Goal: Information Seeking & Learning: Learn about a topic

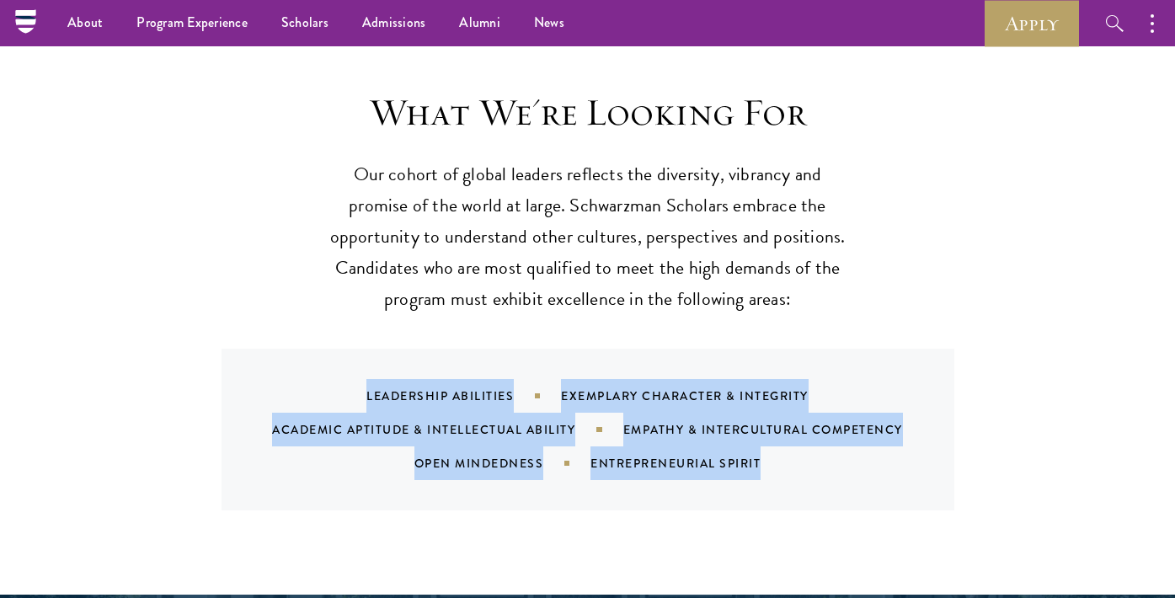
drag, startPoint x: 363, startPoint y: 344, endPoint x: 804, endPoint y: 435, distance: 450.5
click at [804, 435] on div "Leadership Abilities Exemplary Character & Integrity Academic Aptitude & Intell…" at bounding box center [587, 430] width 733 height 162
copy div "Leadership Abilities Exemplary Character & Integrity Academic Aptitude & Intell…"
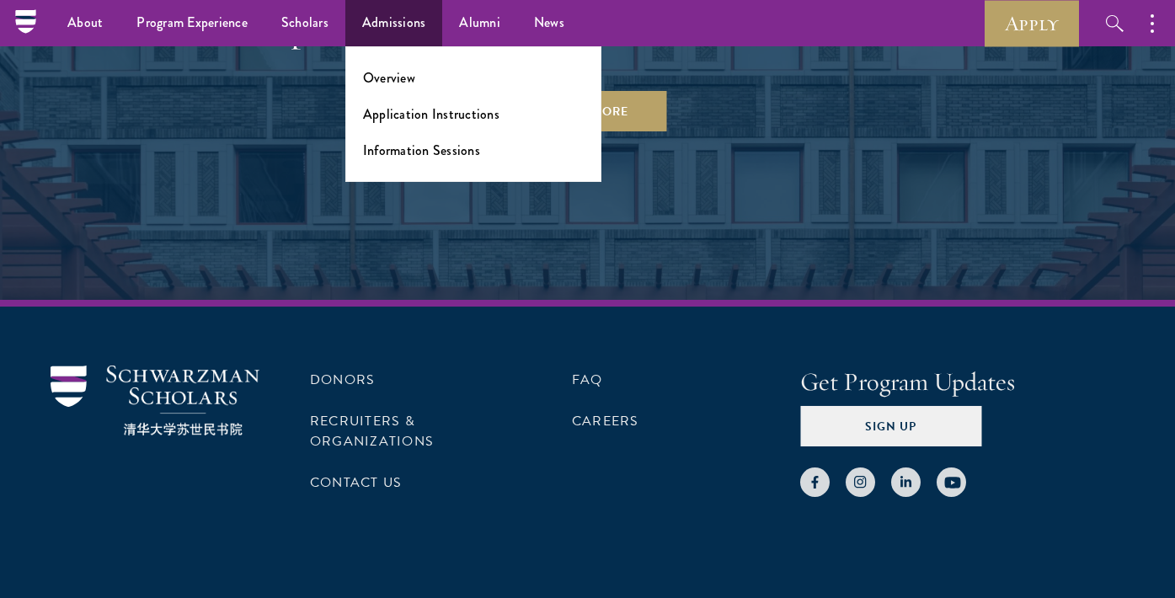
scroll to position [8556, 0]
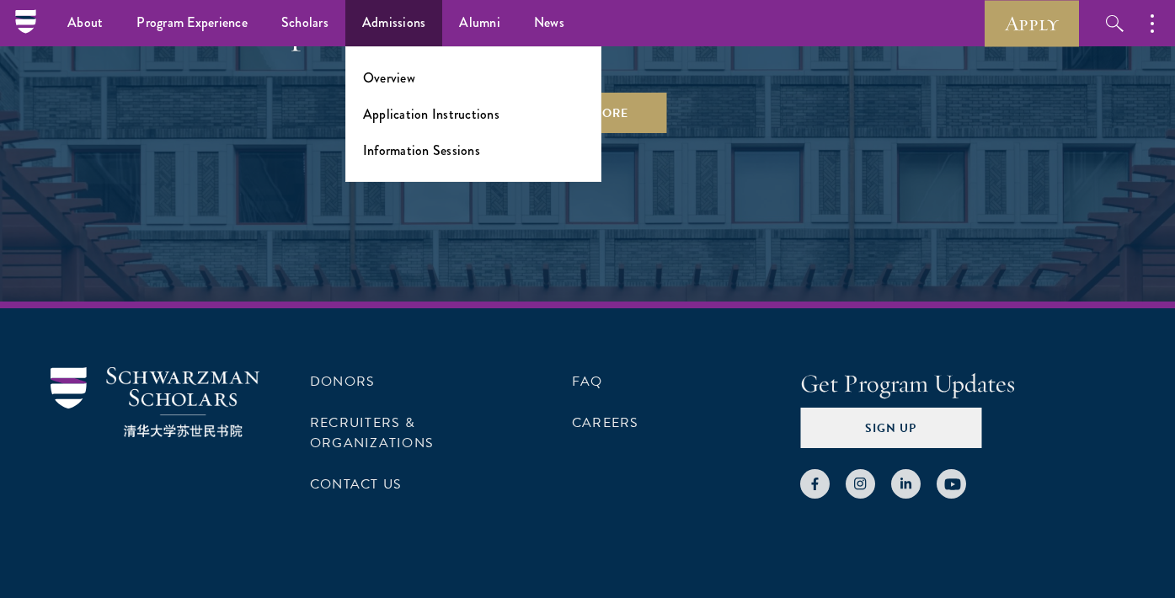
click at [415, 35] on link "Admissions" at bounding box center [394, 23] width 98 height 46
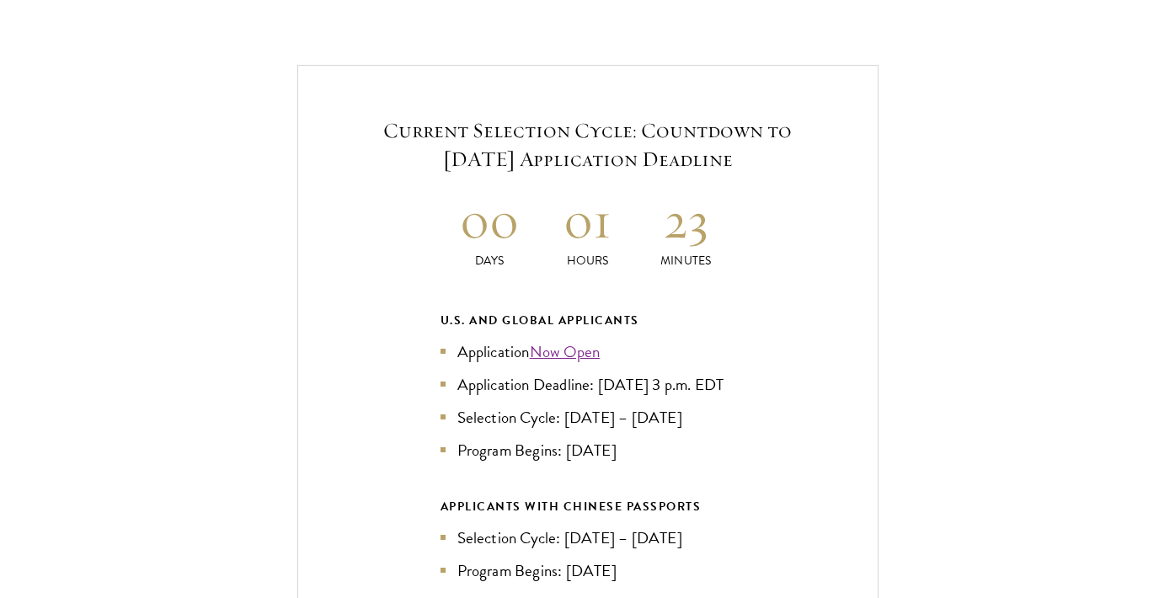
scroll to position [3559, 0]
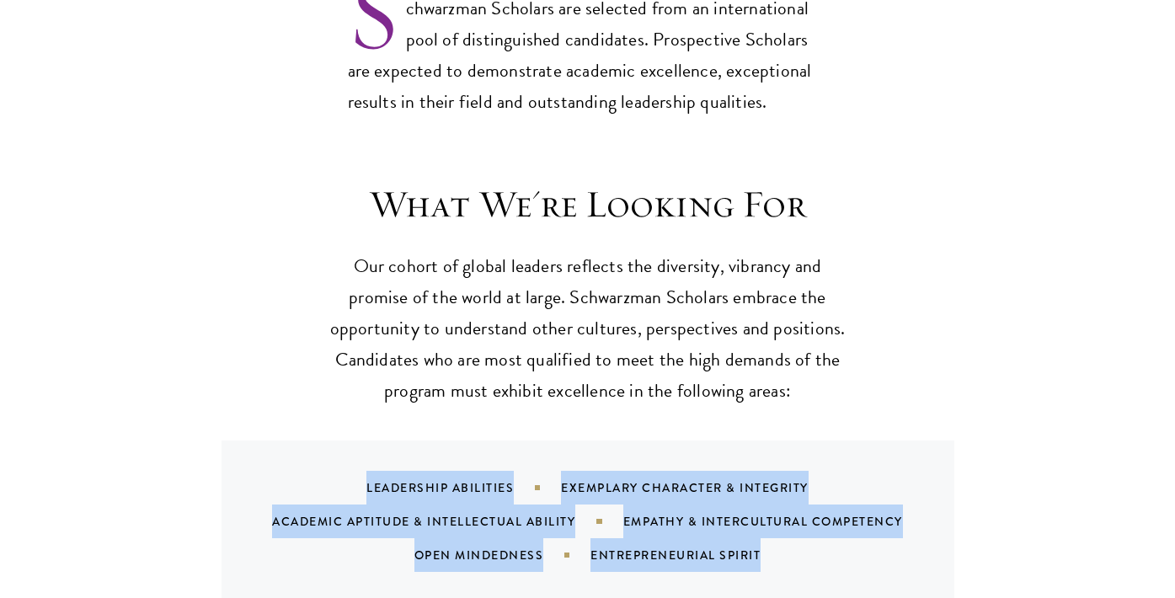
scroll to position [1491, 0]
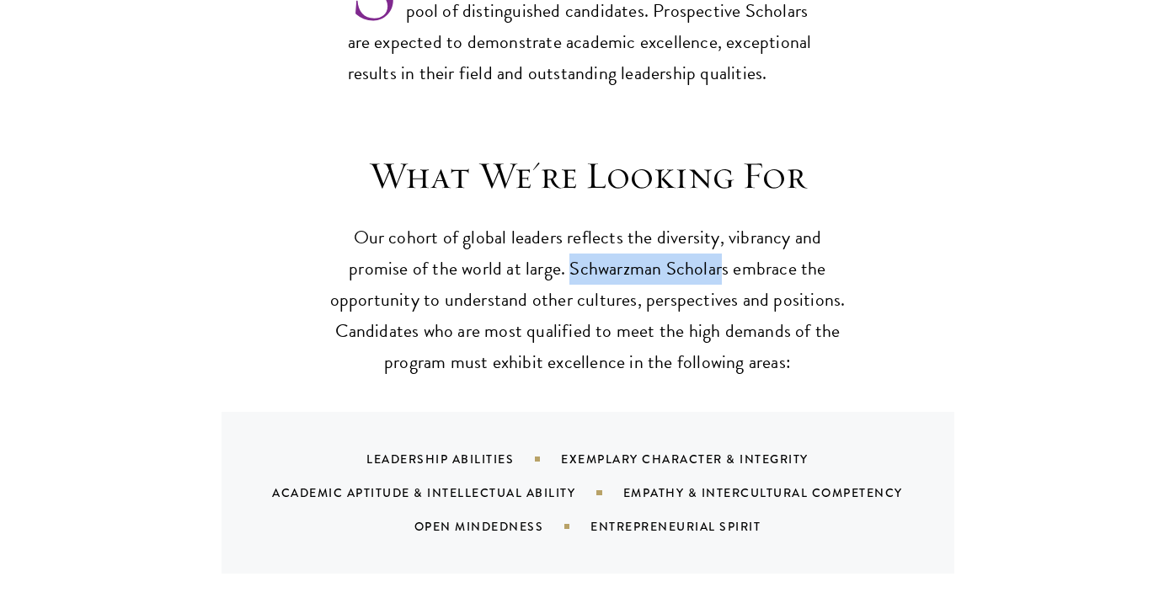
drag, startPoint x: 568, startPoint y: 226, endPoint x: 718, endPoint y: 226, distance: 150.7
click at [718, 226] on p "Our cohort of global leaders reflects the diversity, vibrancy and promise of th…" at bounding box center [588, 300] width 522 height 156
copy p "Schwarzman Scholar"
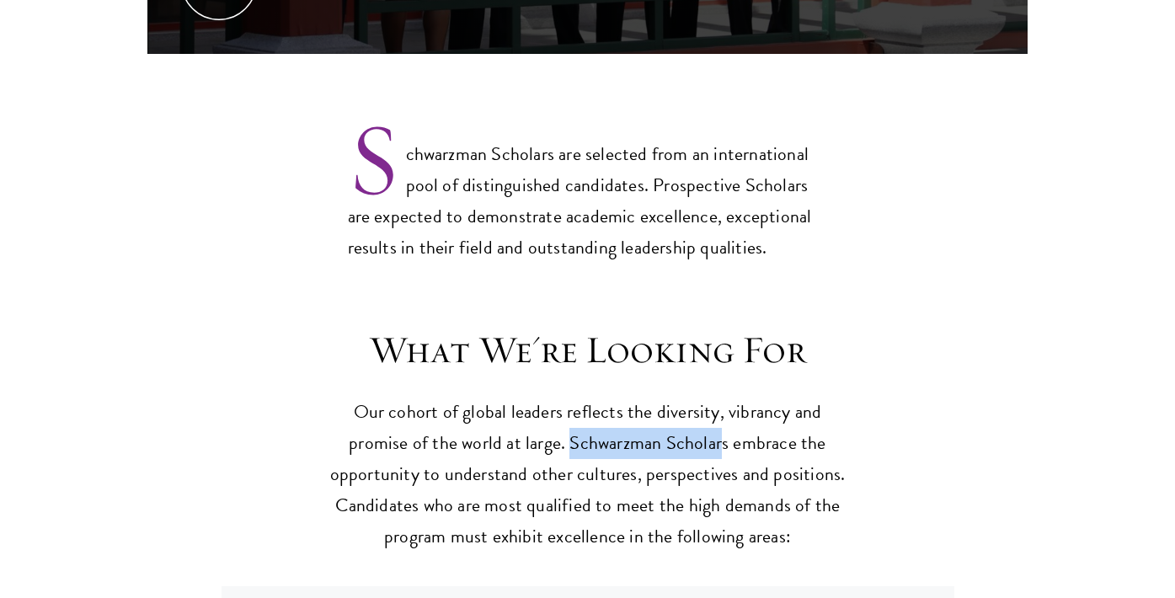
scroll to position [1331, 0]
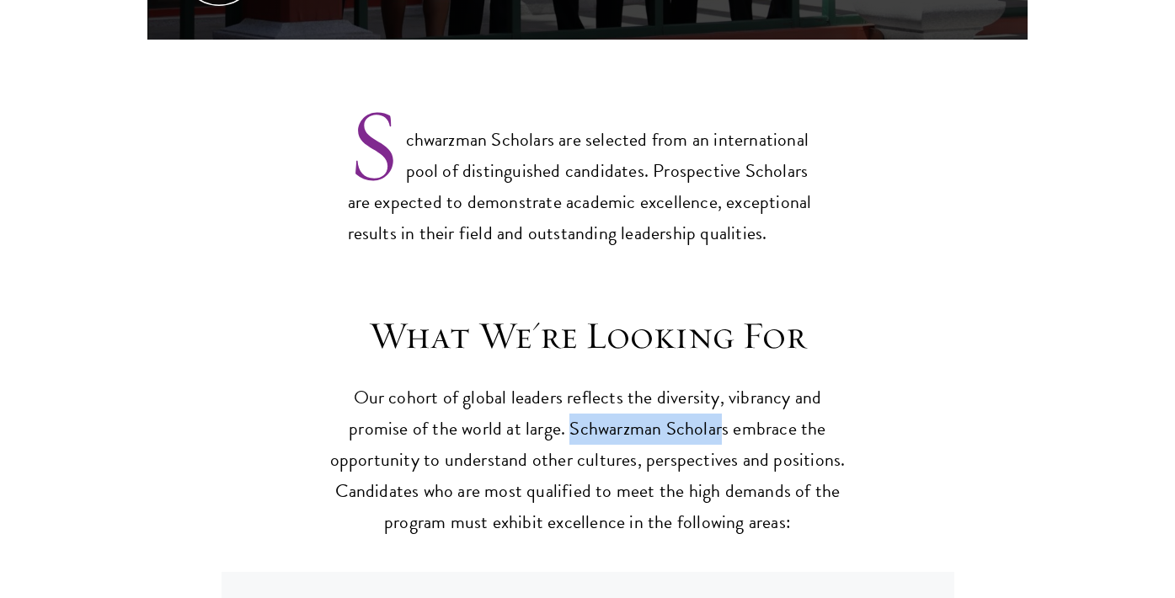
copy p "Schwarzman Scholar"
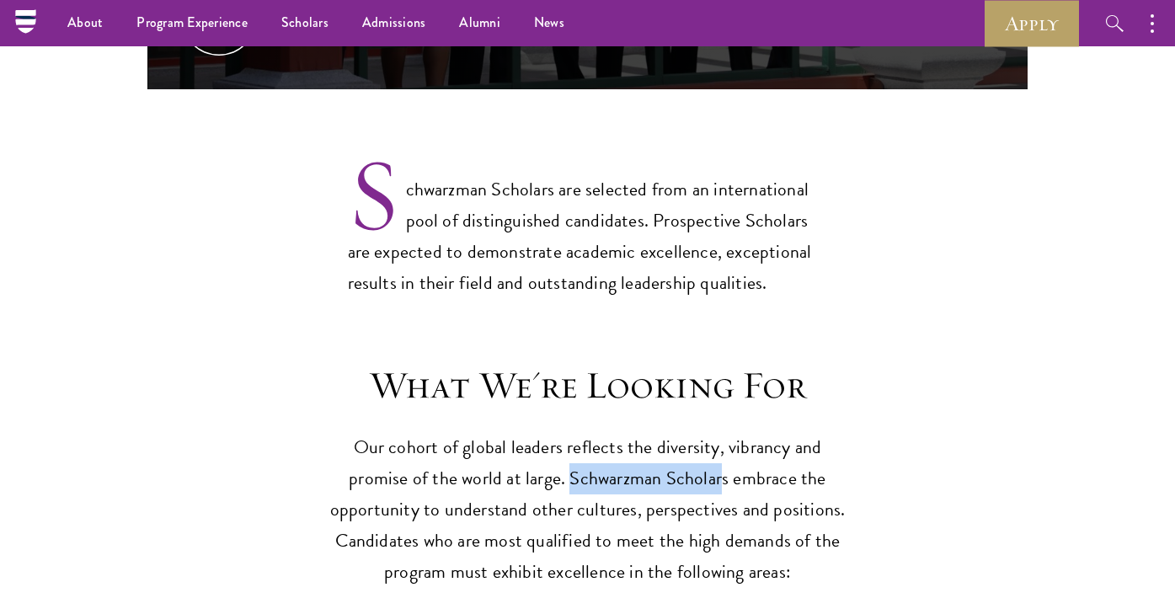
scroll to position [1271, 0]
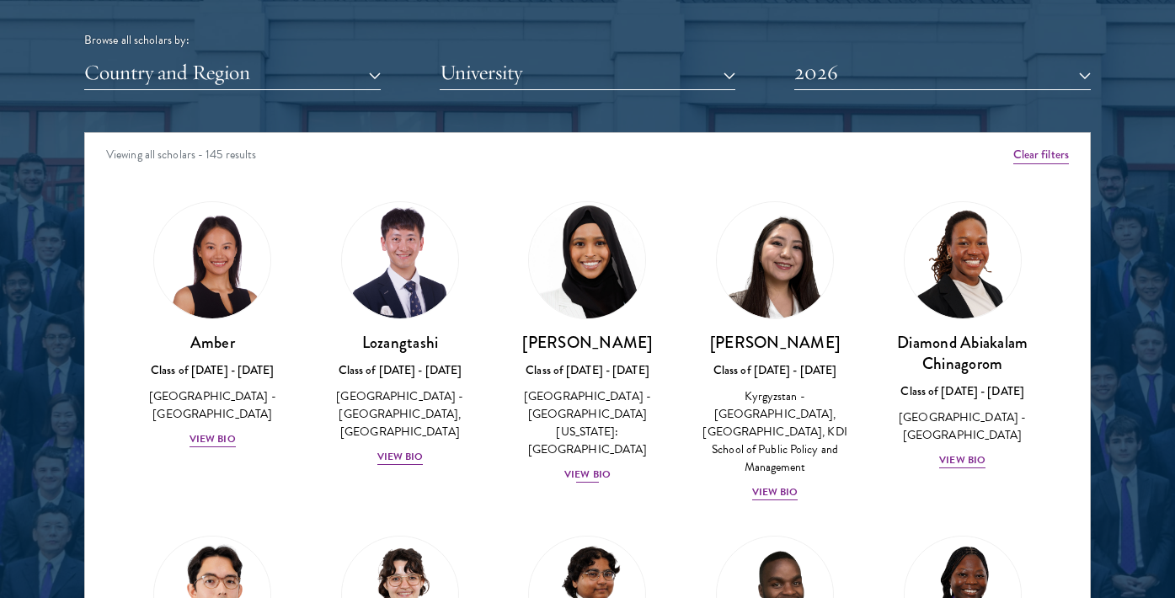
scroll to position [59, 0]
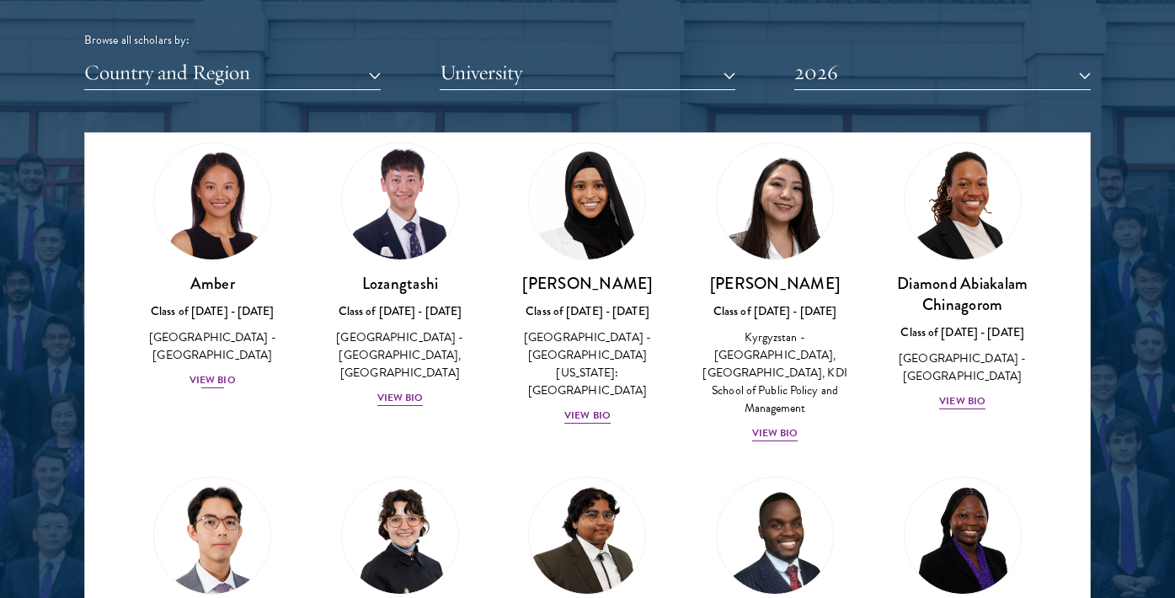
click at [227, 372] on div "View Bio" at bounding box center [212, 380] width 46 height 16
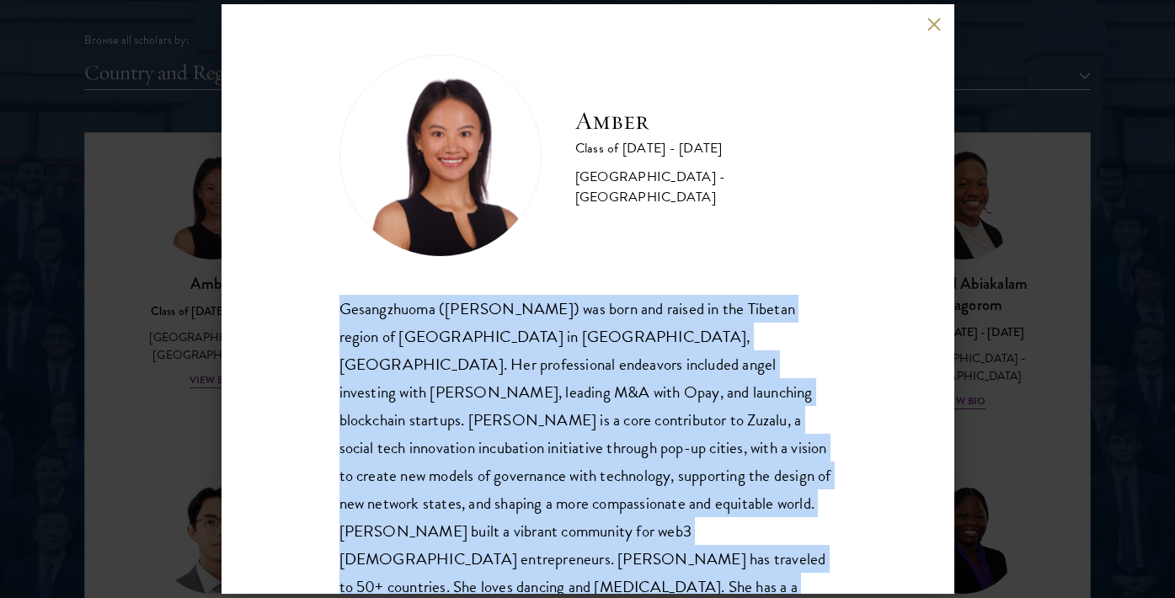
drag, startPoint x: 339, startPoint y: 307, endPoint x: 728, endPoint y: 578, distance: 474.7
click at [728, 578] on div "Amber Class of 2025 - 2026 China - Peking University Gesangzhuoma (Amber) was b…" at bounding box center [587, 298] width 733 height 589
copy div "Gesangzhuoma (Amber) was born and raised in the Tibetan region of Shangri-La in…"
click at [938, 27] on button at bounding box center [934, 24] width 14 height 14
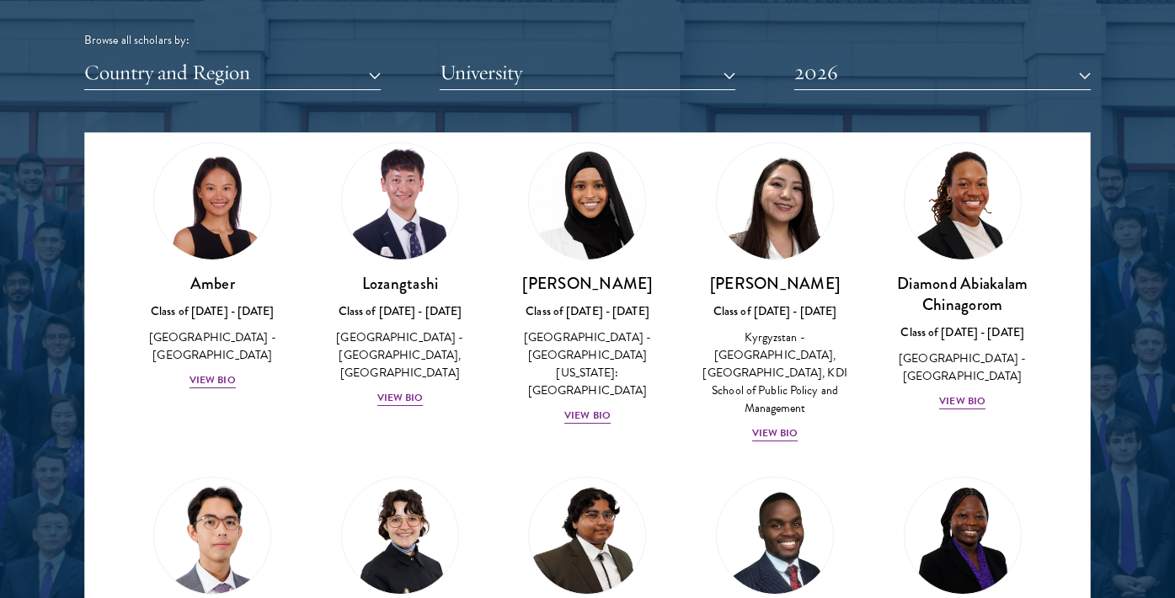
click at [287, 76] on button "Country and Region" at bounding box center [232, 73] width 296 height 35
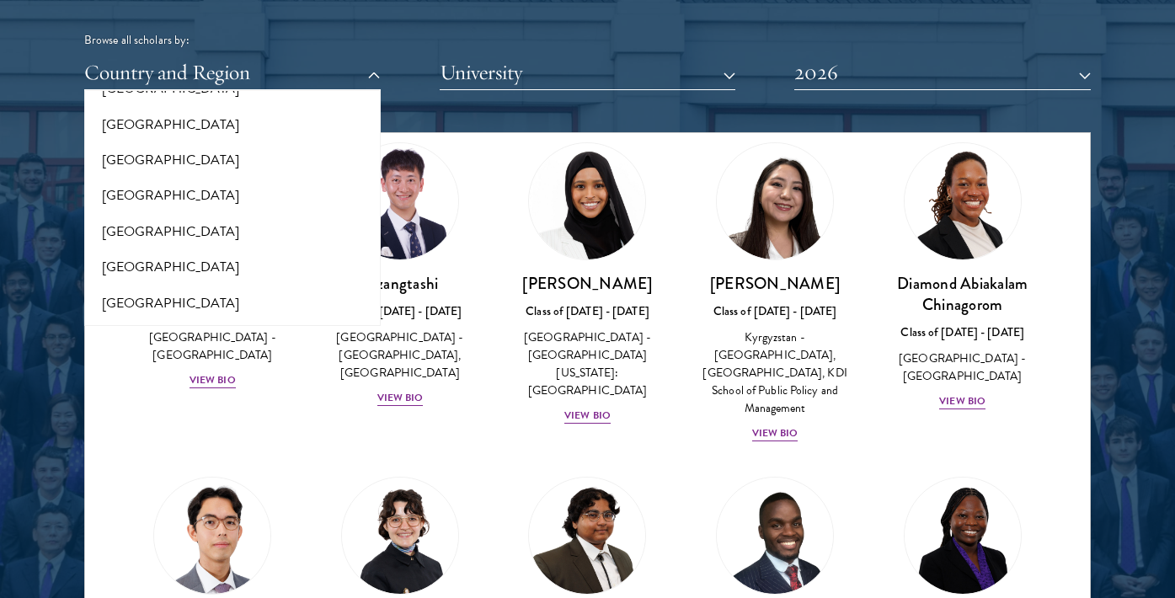
scroll to position [539, 0]
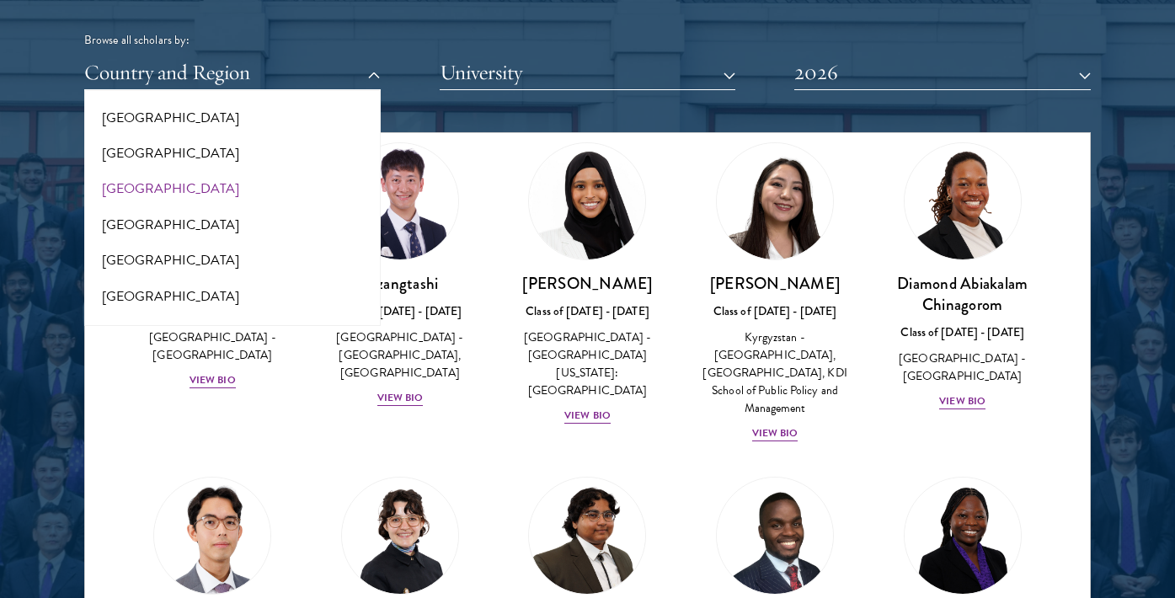
click at [145, 176] on button "[GEOGRAPHIC_DATA]" at bounding box center [232, 188] width 286 height 35
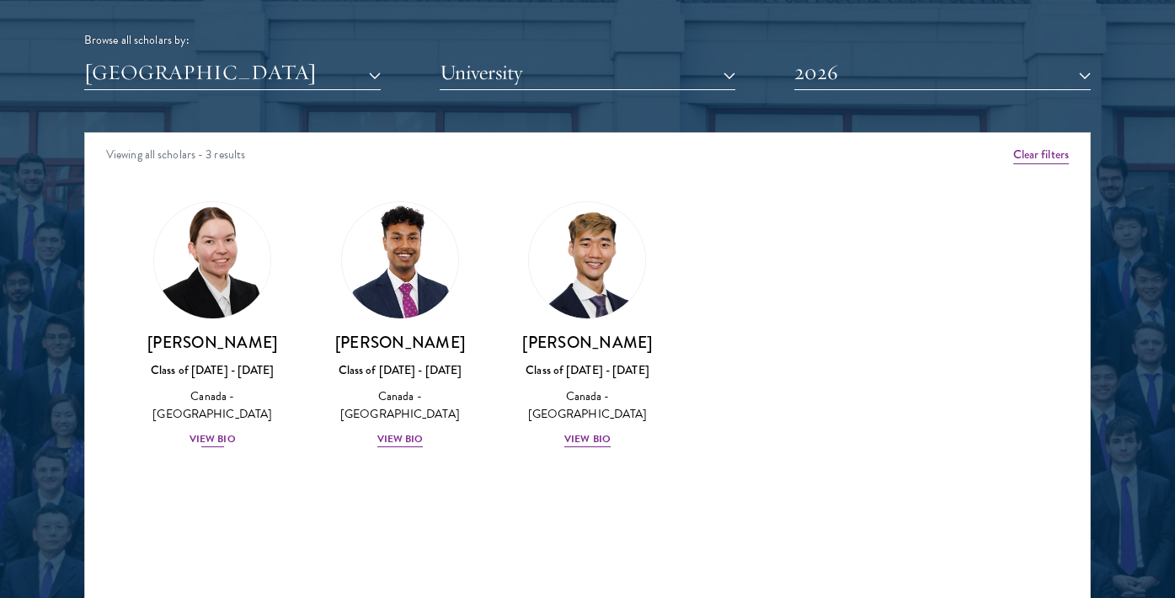
click at [195, 431] on div "View Bio" at bounding box center [212, 439] width 46 height 16
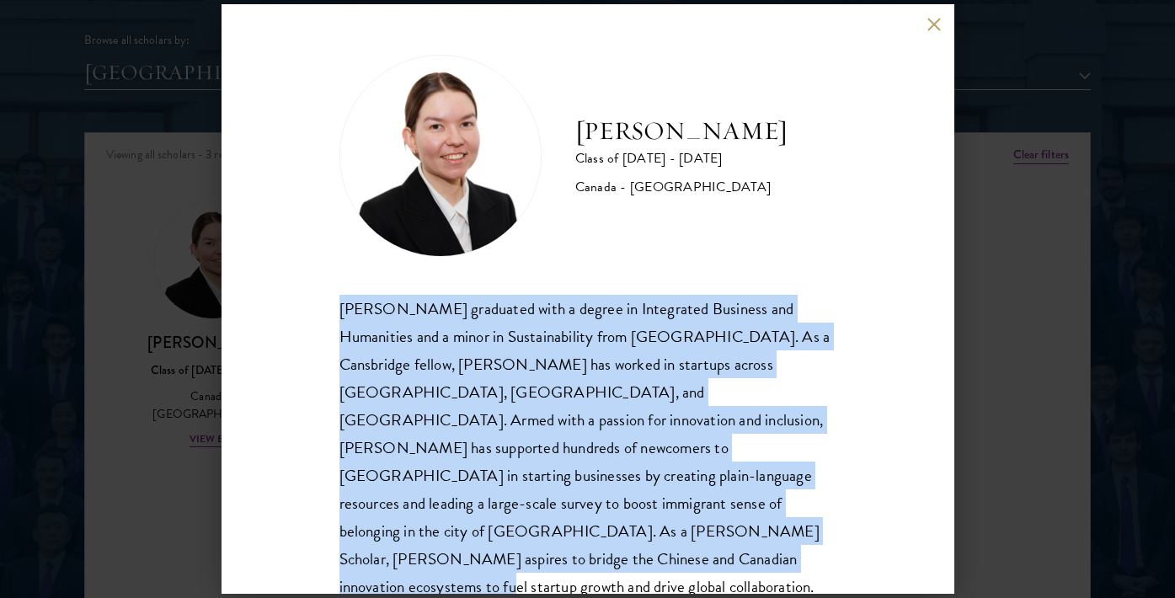
drag, startPoint x: 339, startPoint y: 297, endPoint x: 723, endPoint y: 538, distance: 453.3
click at [723, 538] on div "Maria Edison graduated with a degree in Integrated Business and Humanities and …" at bounding box center [587, 462] width 497 height 334
copy div "Maria Edison graduated with a degree in Integrated Business and Humanities and …"
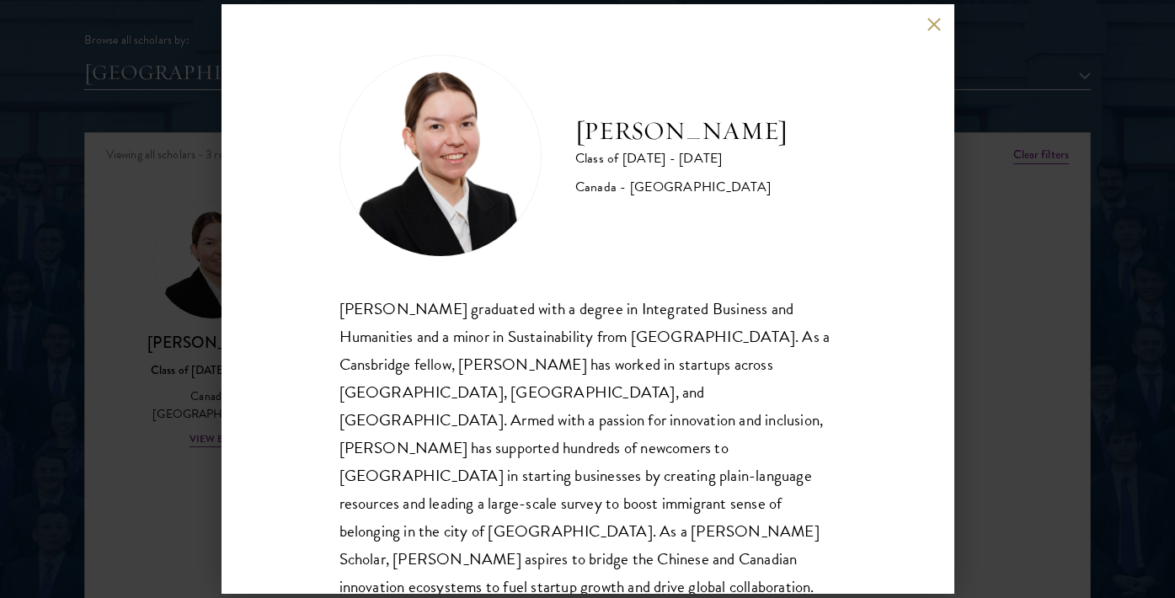
click at [926, 26] on div "Maria Edison Class of 2025 - 2026 Canada - McMaster University Maria Edison gra…" at bounding box center [587, 298] width 733 height 589
click at [931, 26] on button at bounding box center [934, 24] width 14 height 14
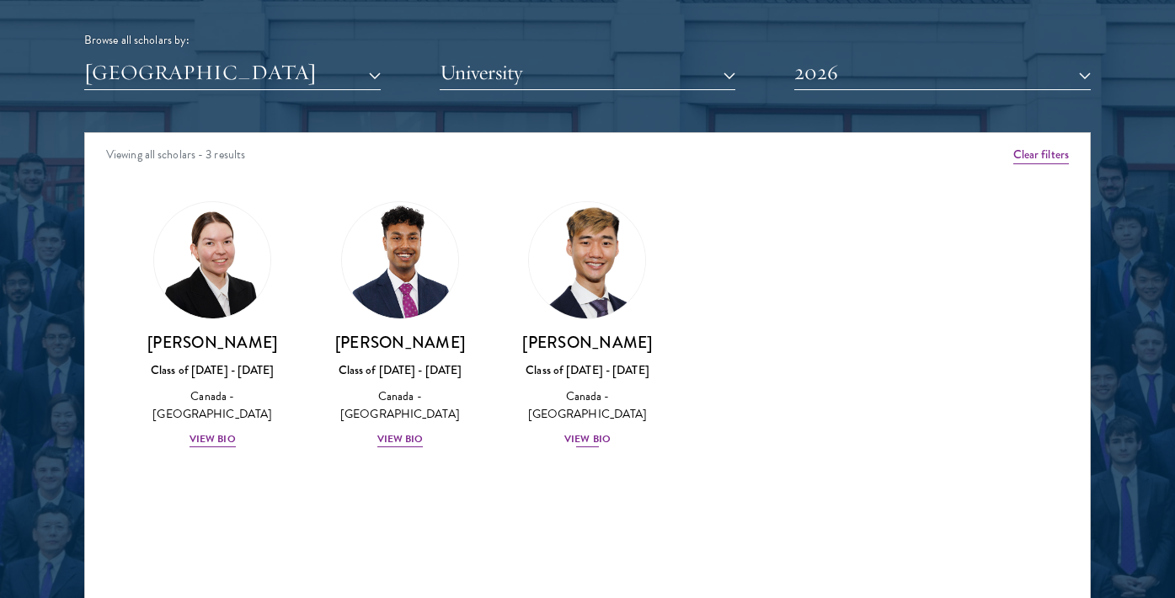
click at [579, 404] on div "Jordan Lin Class of 2025 - 2026 Canada - University of Waterloo View Bio" at bounding box center [587, 390] width 154 height 117
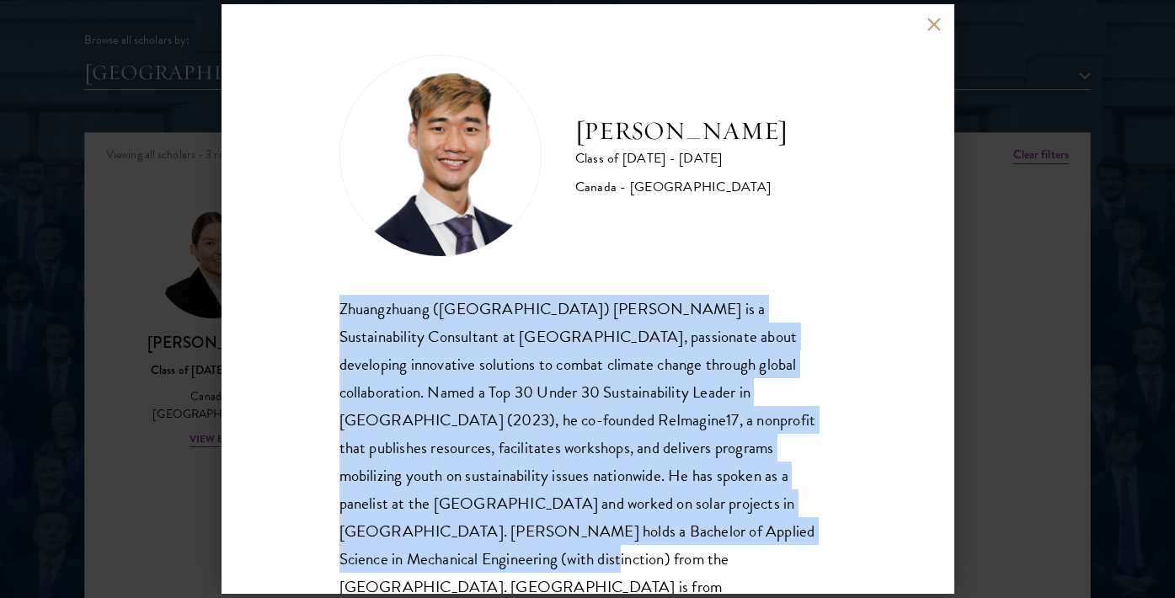
drag, startPoint x: 333, startPoint y: 296, endPoint x: 650, endPoint y: 525, distance: 390.3
click at [650, 525] on div "Jordan Lin Class of 2025 - 2026 Canada - University of Waterloo Zhuangzhuang (J…" at bounding box center [587, 298] width 733 height 589
copy div "Zhuangzhuang (Jordan) Lin is a Sustainability Consultant at Arup, passionate ab…"
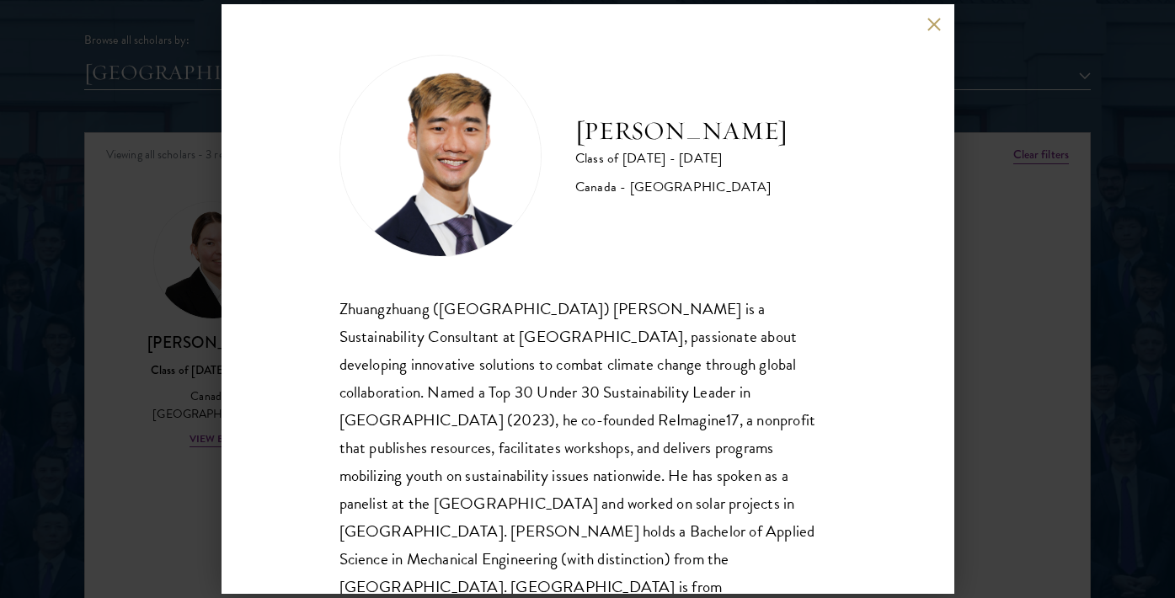
click at [934, 33] on div "Jordan Lin Class of 2025 - 2026 Canada - University of Waterloo Zhuangzhuang (J…" at bounding box center [587, 298] width 733 height 589
click at [924, 21] on div "Jordan Lin Class of 2025 - 2026 Canada - University of Waterloo Zhuangzhuang (J…" at bounding box center [587, 298] width 733 height 589
click at [930, 24] on button at bounding box center [934, 24] width 14 height 14
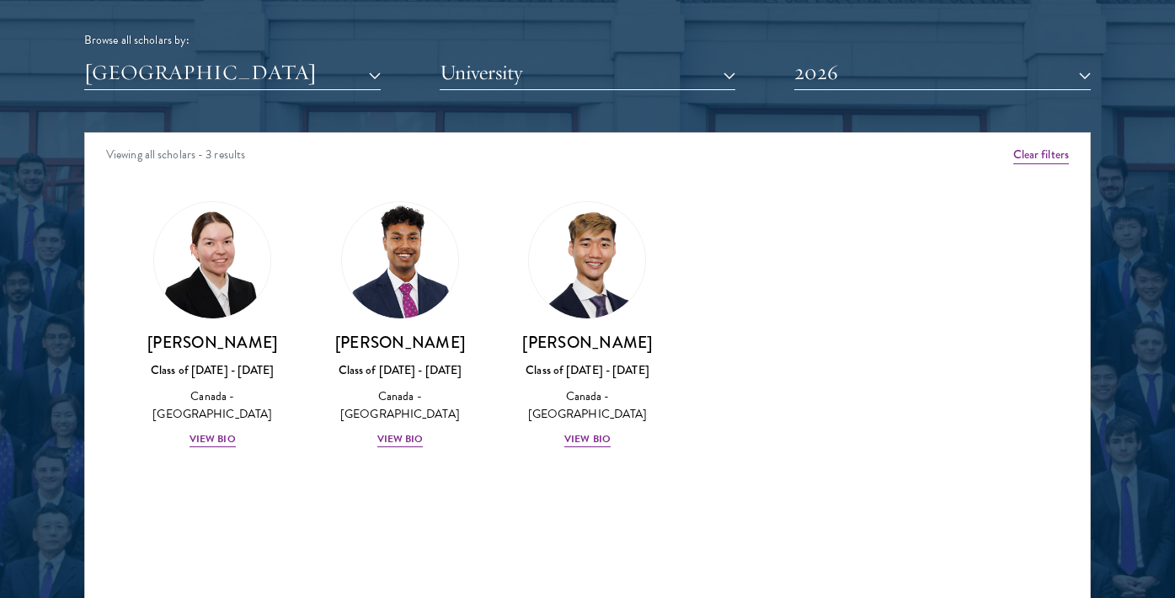
click at [277, 71] on button "[GEOGRAPHIC_DATA]" at bounding box center [232, 73] width 296 height 35
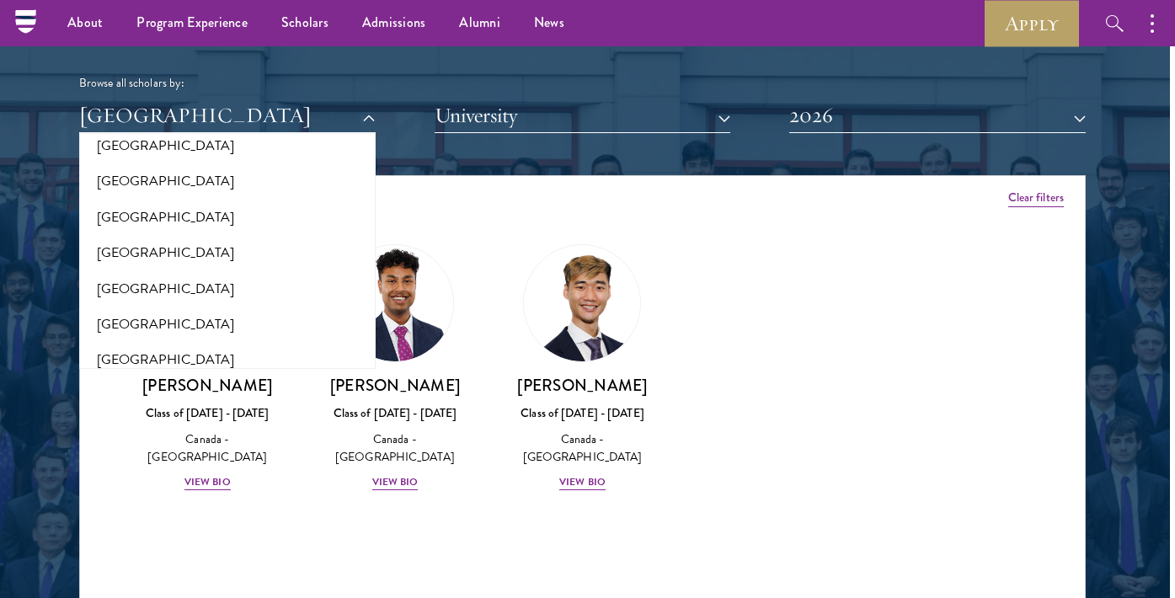
scroll to position [2045, 5]
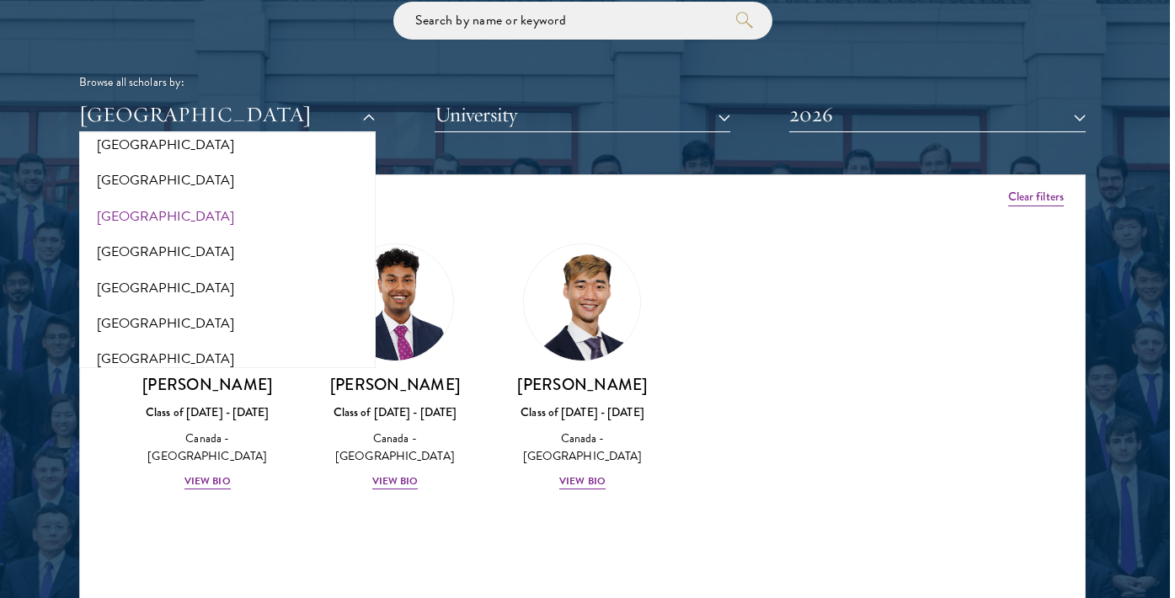
click at [196, 199] on button "[GEOGRAPHIC_DATA]" at bounding box center [227, 216] width 286 height 35
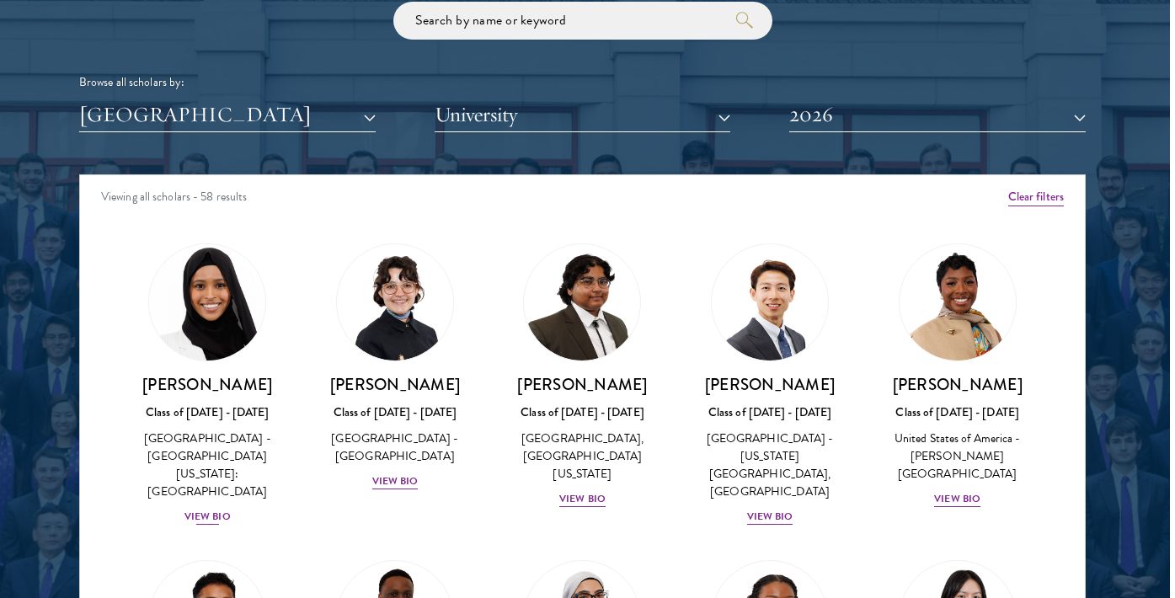
scroll to position [141, 0]
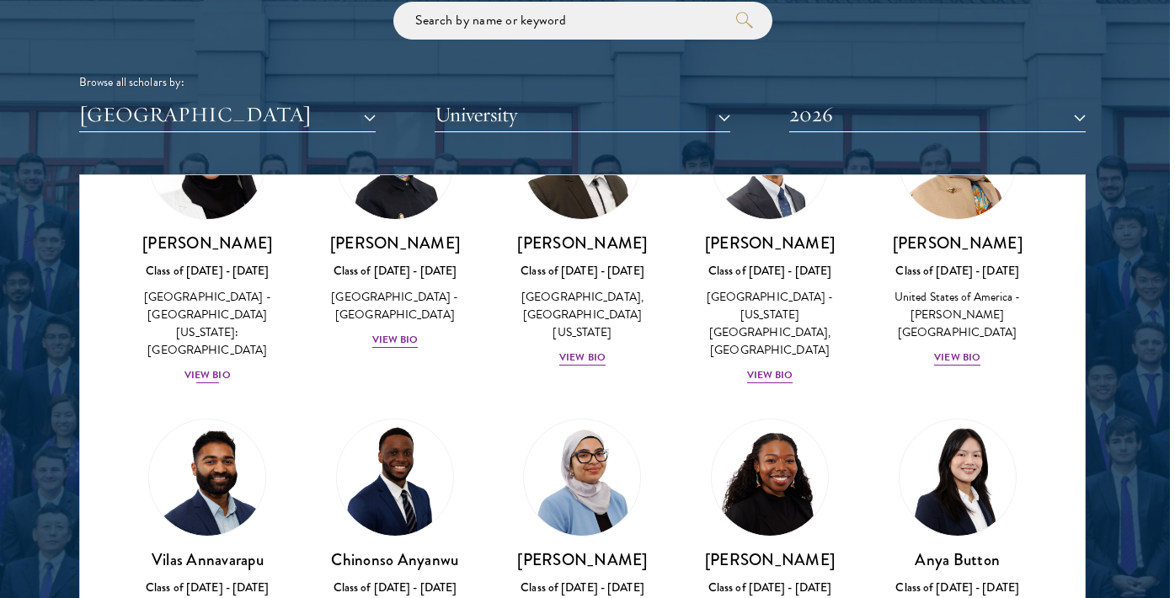
click at [211, 367] on div "View Bio" at bounding box center [207, 375] width 46 height 16
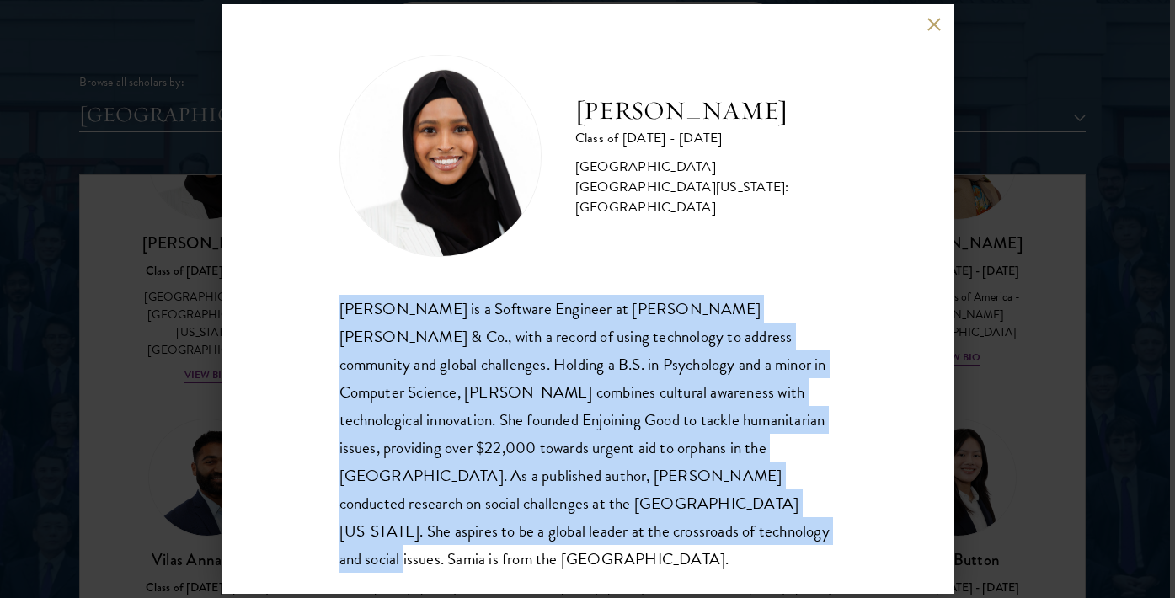
drag, startPoint x: 334, startPoint y: 306, endPoint x: 540, endPoint y: 584, distance: 346.3
click at [541, 586] on div "Samia Abdi Class of 2025 - 2026 United States of America - University of Minnes…" at bounding box center [587, 298] width 733 height 589
copy div "Samia Abdi is a Software Engineer at JP Morgan Chase & Co., with a record of us…"
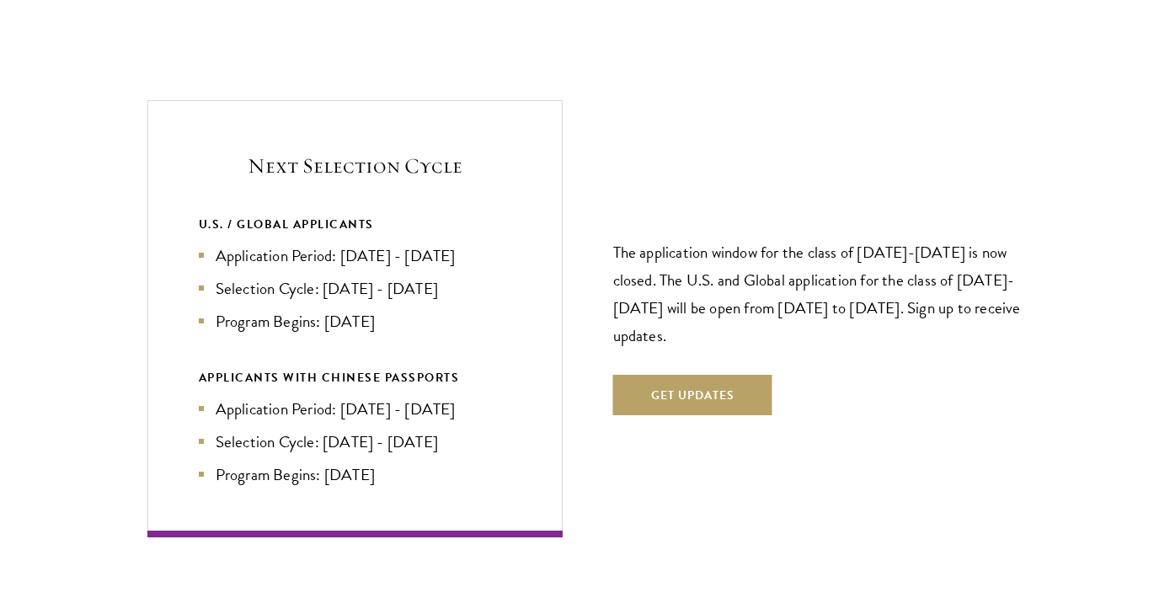
scroll to position [3530, 0]
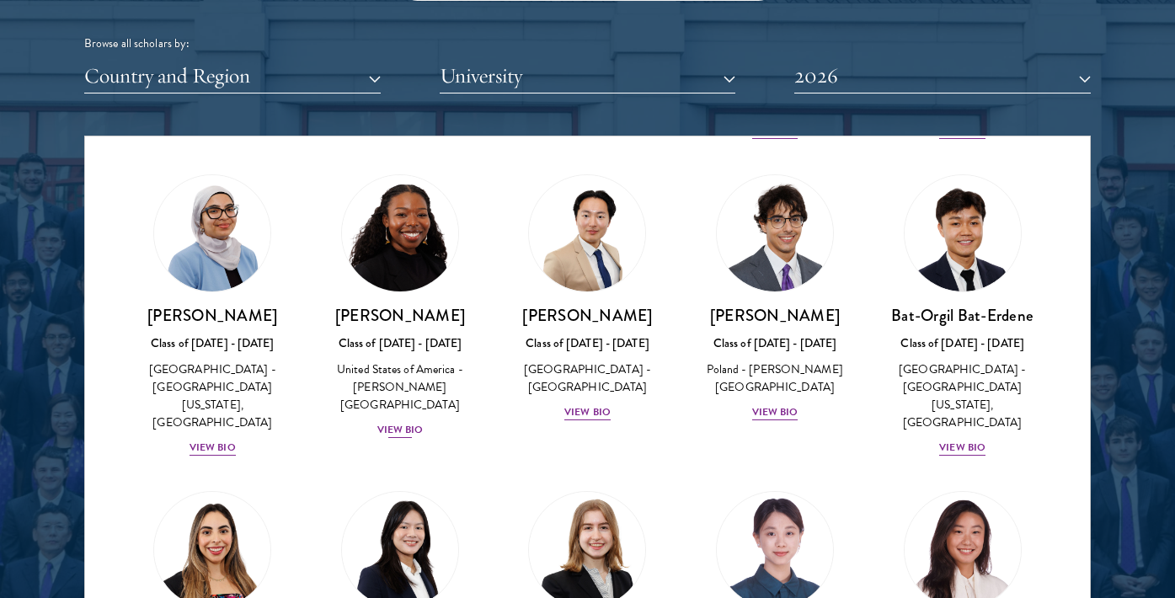
scroll to position [999, 0]
